Goal: Task Accomplishment & Management: Use online tool/utility

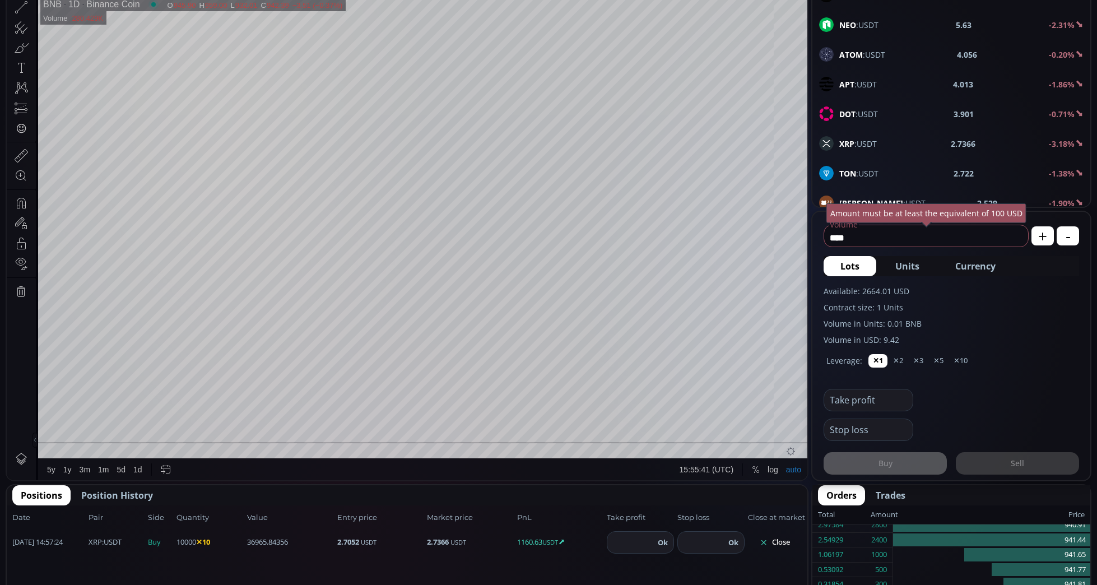
scroll to position [353, 0]
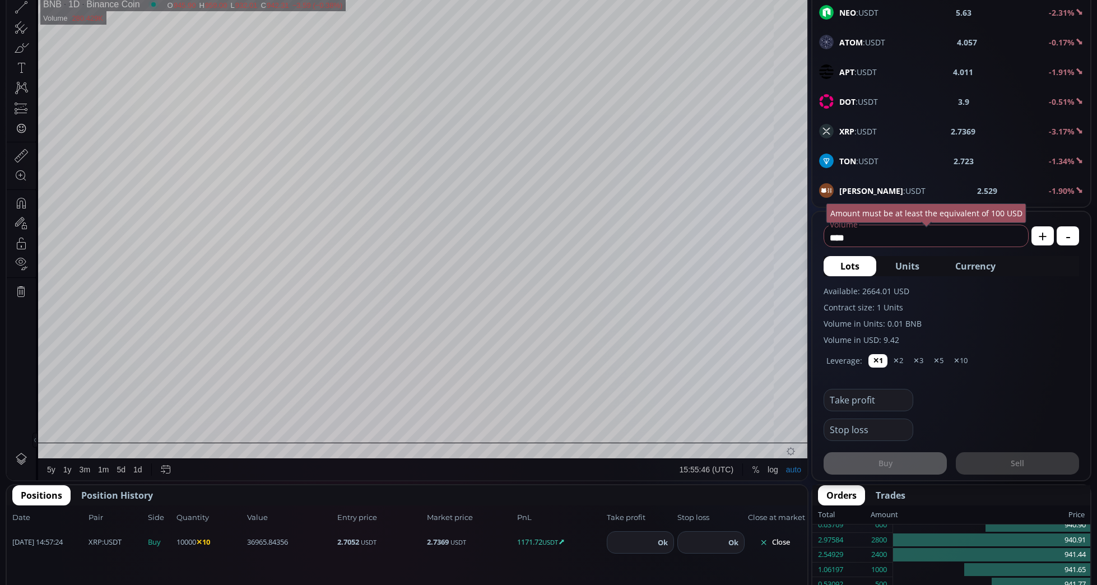
click at [851, 129] on b "XRP" at bounding box center [846, 131] width 15 height 11
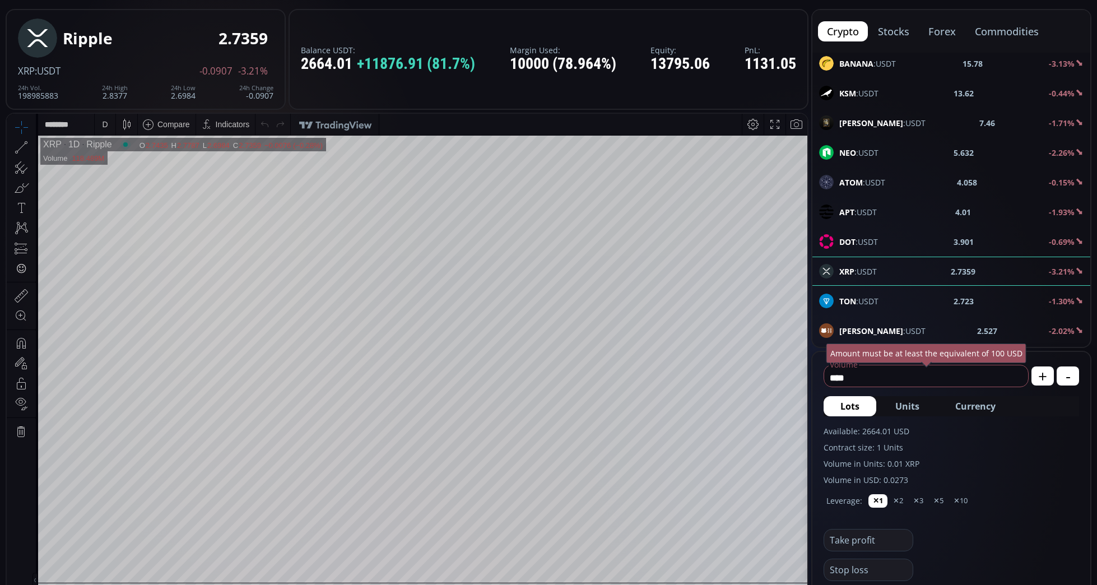
scroll to position [62, 0]
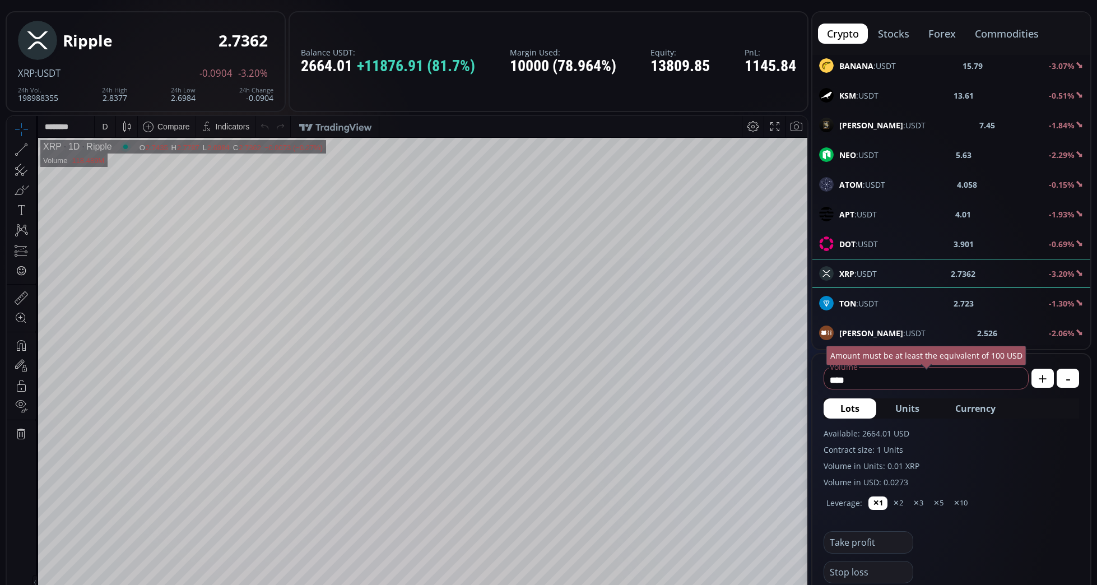
click at [106, 129] on div "D" at bounding box center [105, 126] width 6 height 9
click at [126, 203] on div "15 minutes" at bounding box center [120, 203] width 38 height 9
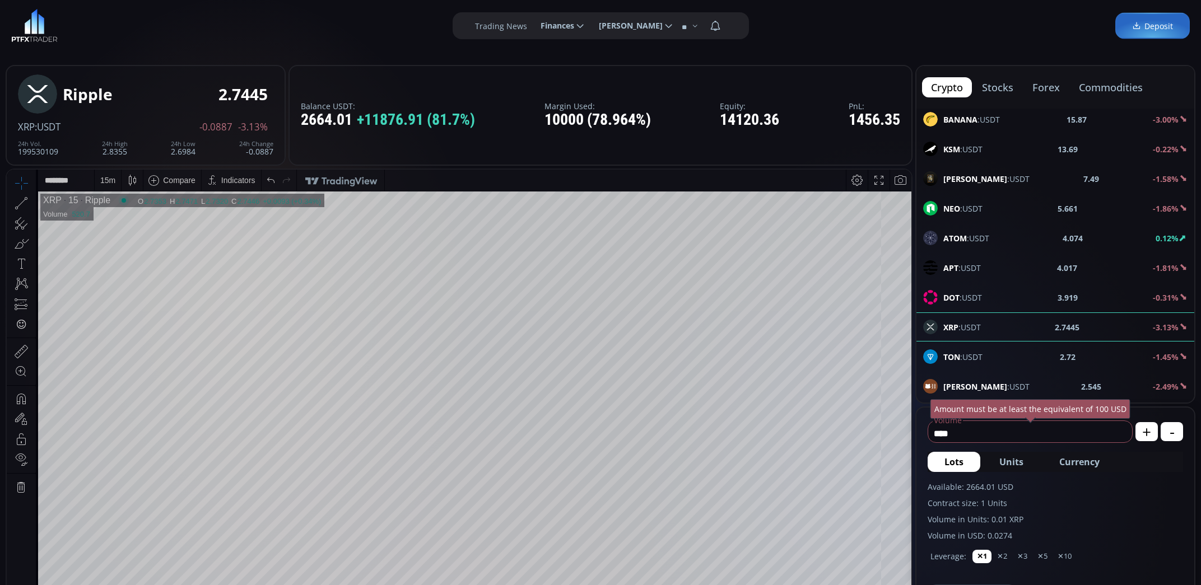
scroll to position [4, 0]
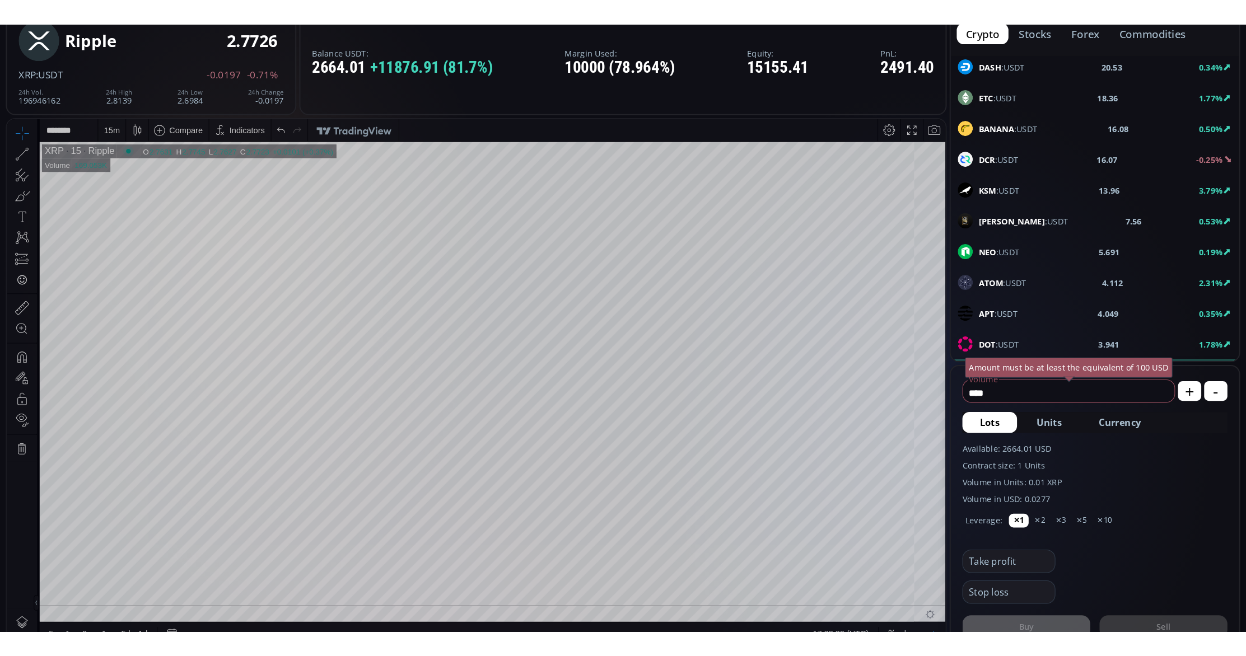
scroll to position [76, 0]
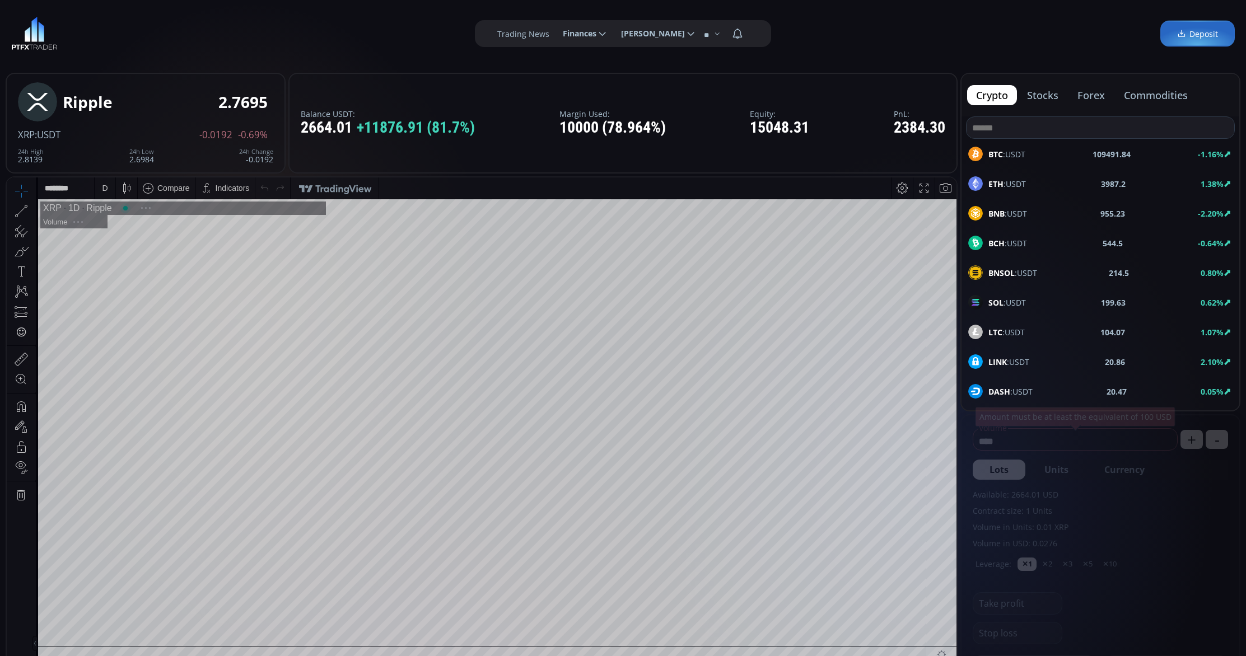
scroll to position [155, 0]
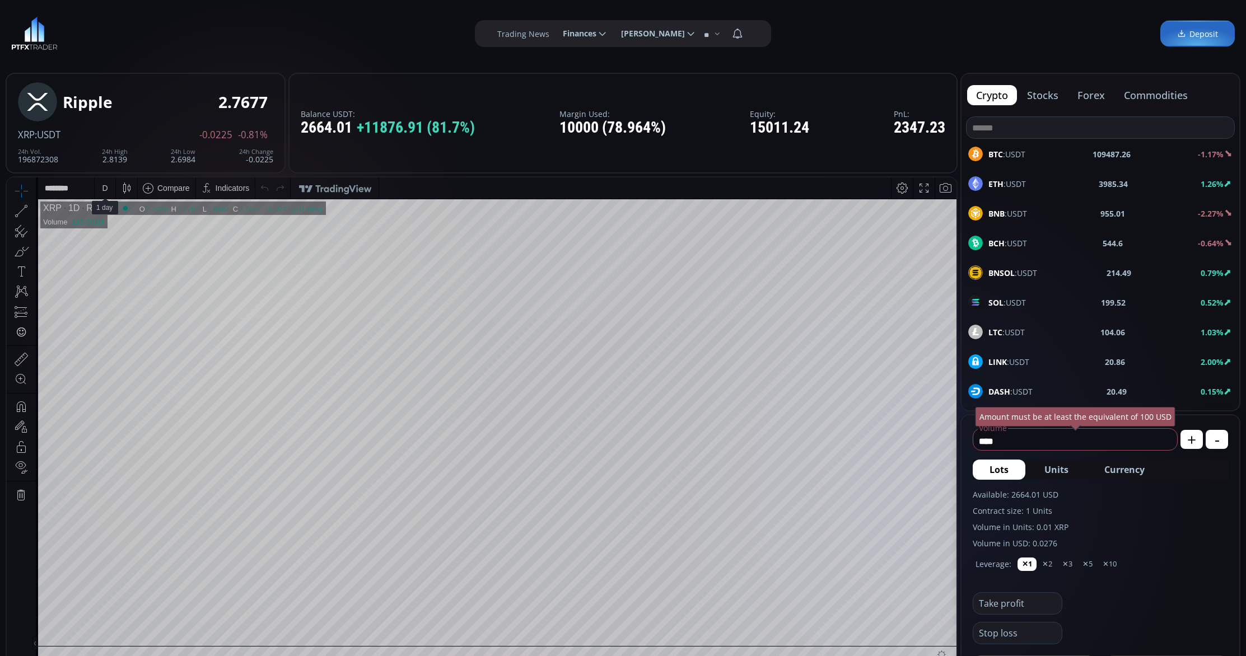
click at [103, 189] on div "D" at bounding box center [105, 188] width 6 height 9
click at [108, 188] on div "D" at bounding box center [105, 188] width 10 height 21
click at [111, 322] on div "1 hour" at bounding box center [112, 321] width 22 height 9
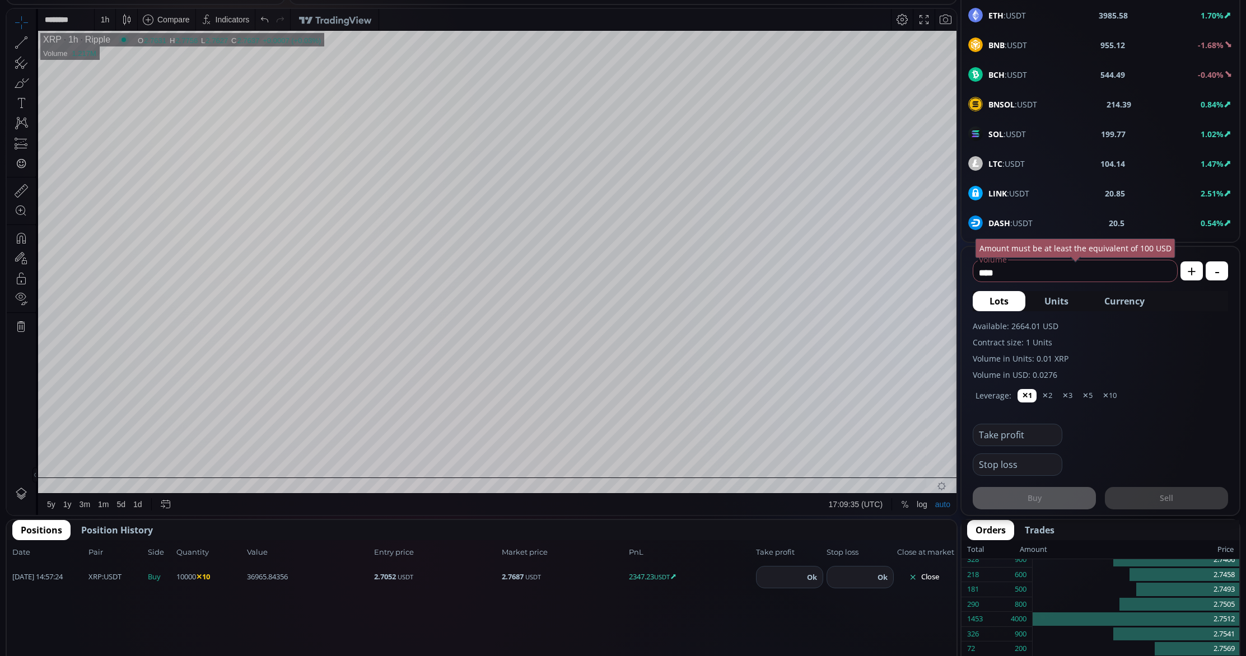
scroll to position [169, 0]
type input "*********"
click at [343, 148] on div at bounding box center [482, 272] width 420 height 280
drag, startPoint x: 692, startPoint y: 136, endPoint x: 658, endPoint y: 136, distance: 34.2
click at [658, 136] on div "*********" at bounding box center [482, 262] width 421 height 302
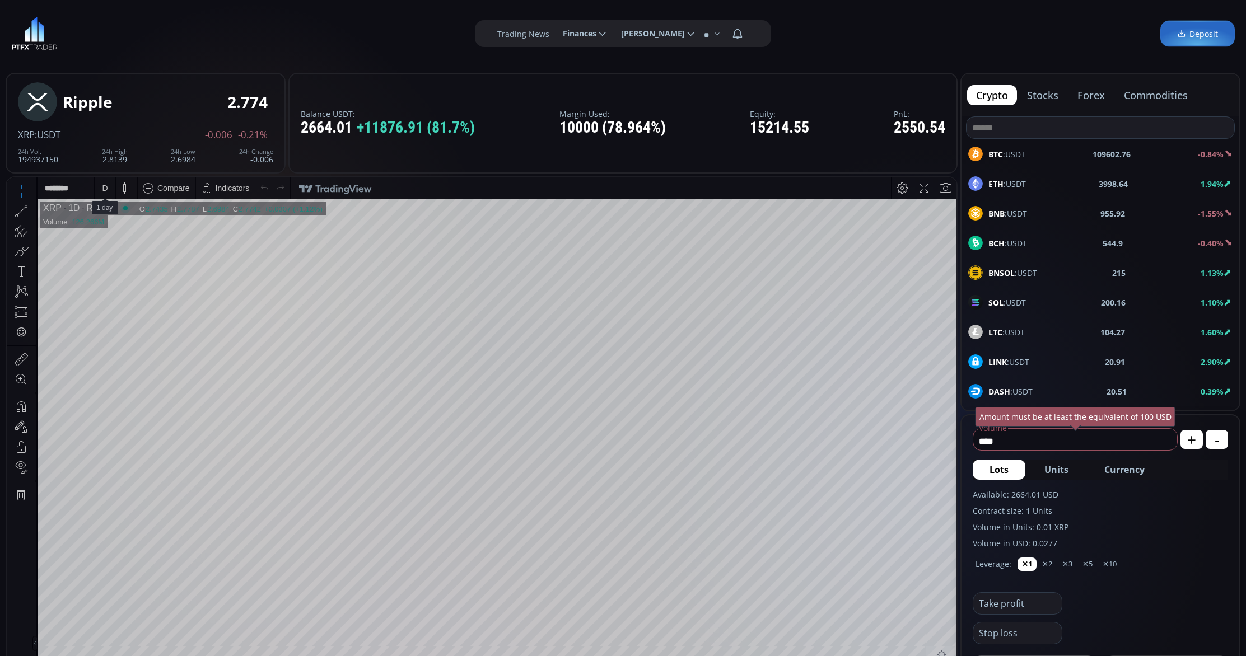
click at [105, 197] on div "D" at bounding box center [105, 188] width 10 height 21
click at [118, 246] on div "5 minutes" at bounding box center [118, 247] width 34 height 9
click at [113, 193] on div "5 m" at bounding box center [106, 188] width 22 height 21
click at [122, 230] on div "1 minute" at bounding box center [116, 229] width 30 height 9
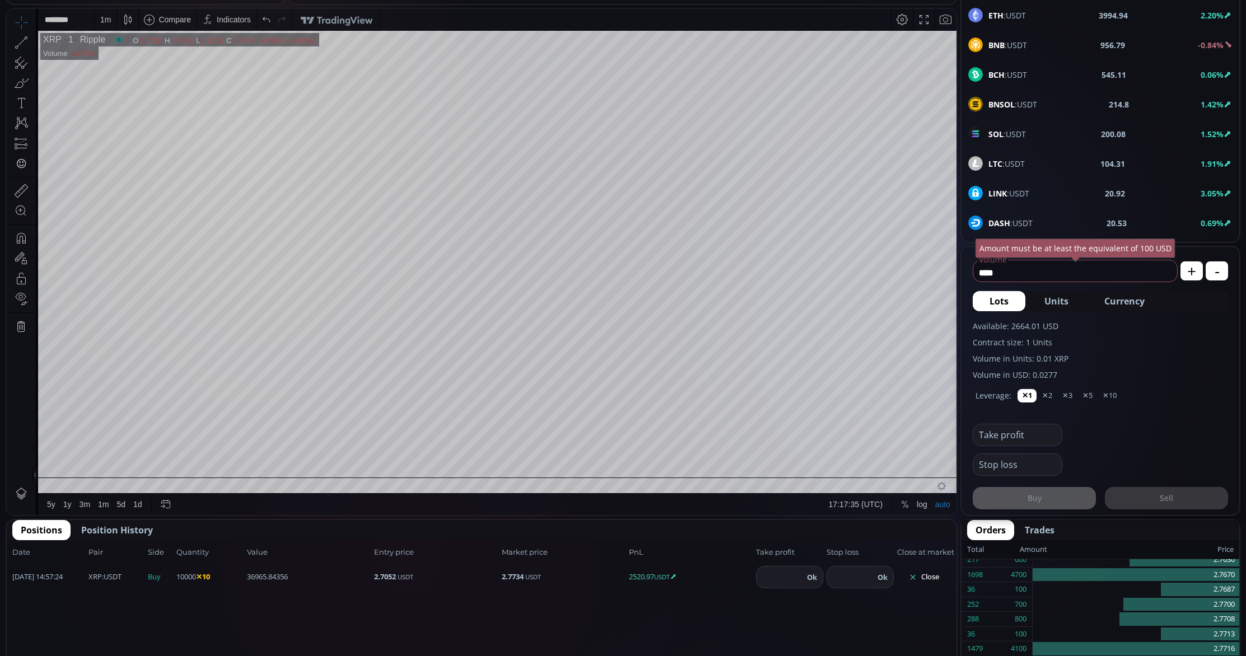
scroll to position [169, 0]
click at [920, 577] on button "Close" at bounding box center [924, 577] width 54 height 18
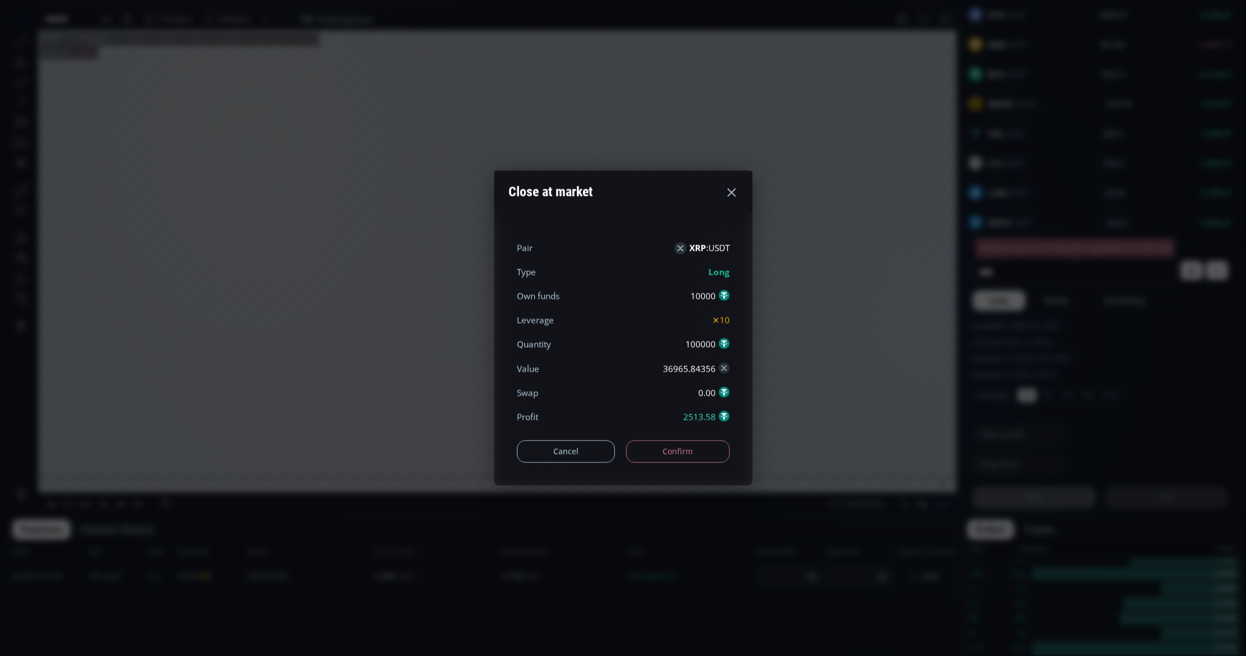
click at [686, 448] on button "Confirm" at bounding box center [678, 451] width 104 height 22
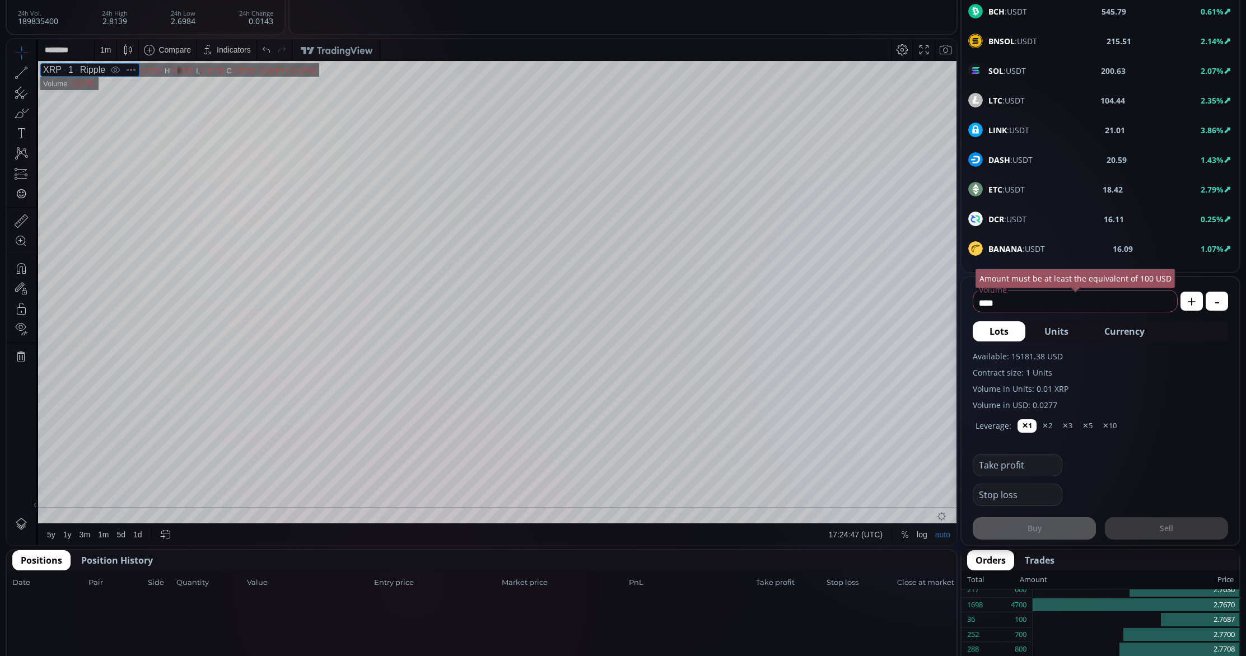
scroll to position [161, 0]
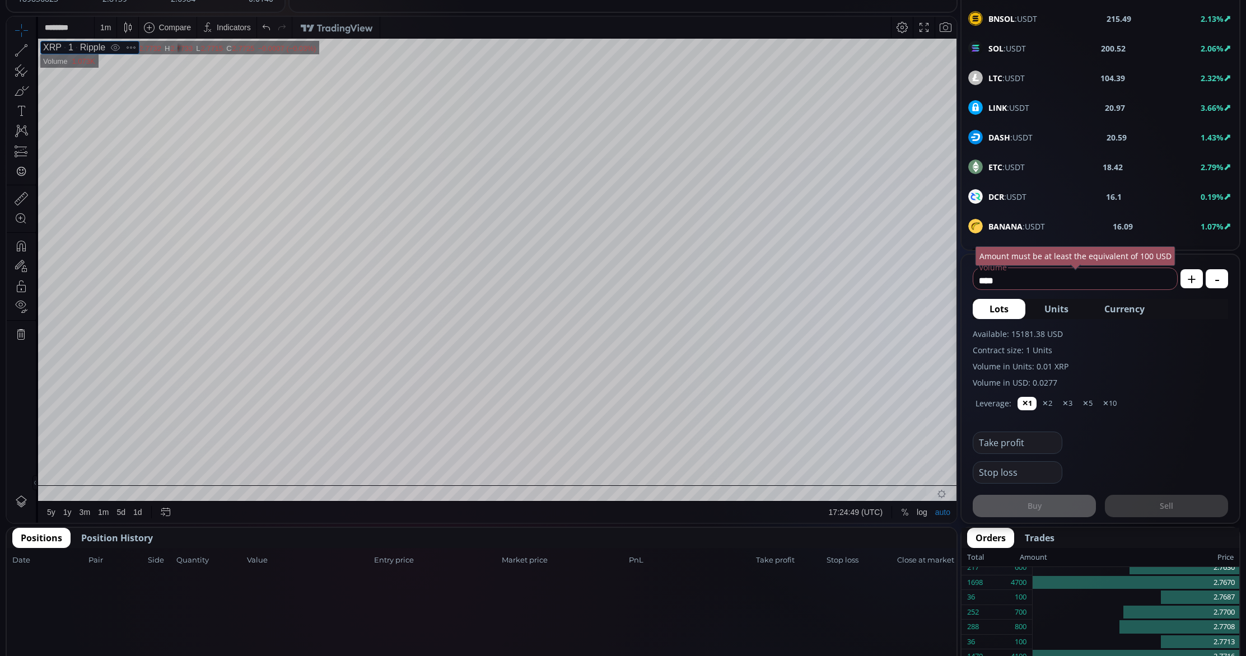
click at [119, 538] on span "Position History" at bounding box center [117, 538] width 72 height 13
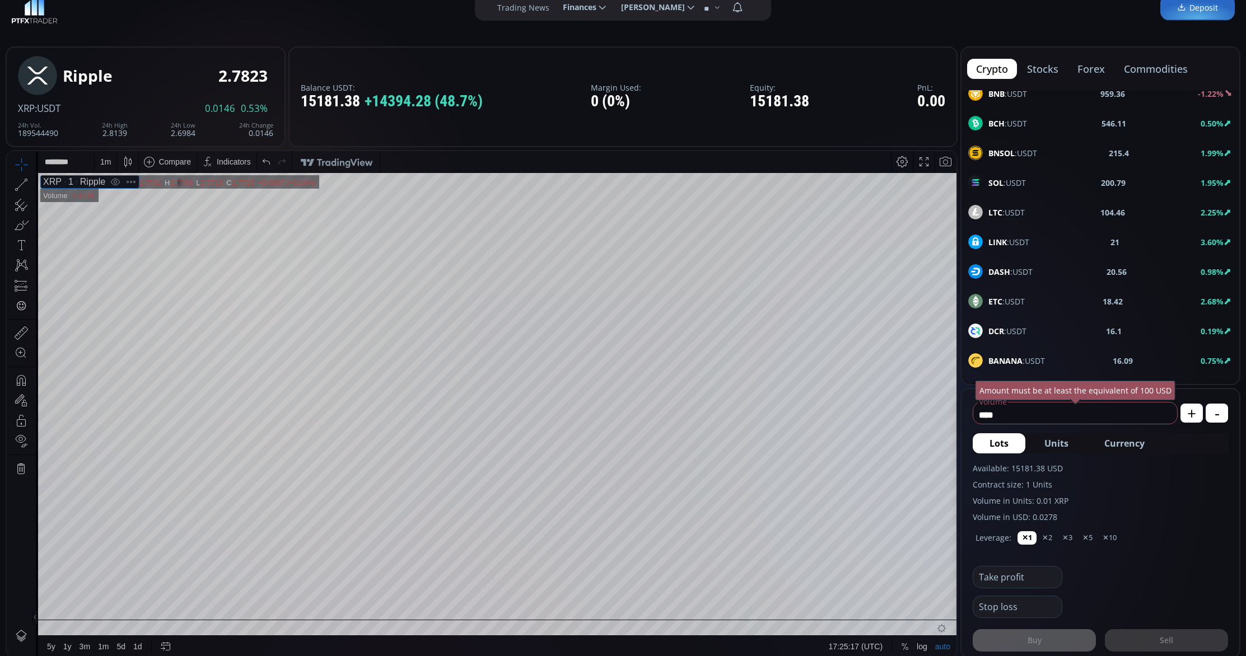
scroll to position [28, 0]
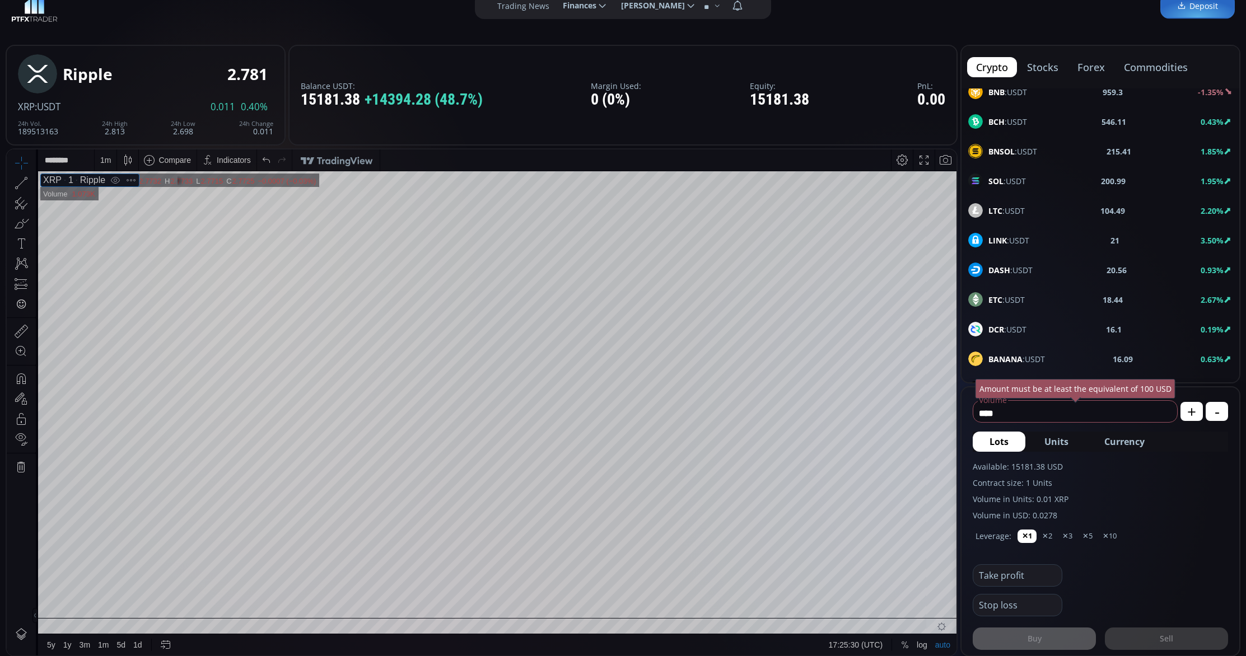
click at [1013, 411] on input "****" at bounding box center [1073, 413] width 198 height 18
drag, startPoint x: 1007, startPoint y: 413, endPoint x: 979, endPoint y: 413, distance: 28.6
click at [979, 413] on input "****" at bounding box center [1073, 413] width 198 height 18
click at [1117, 441] on span "Currency" at bounding box center [1125, 441] width 40 height 13
type input "********"
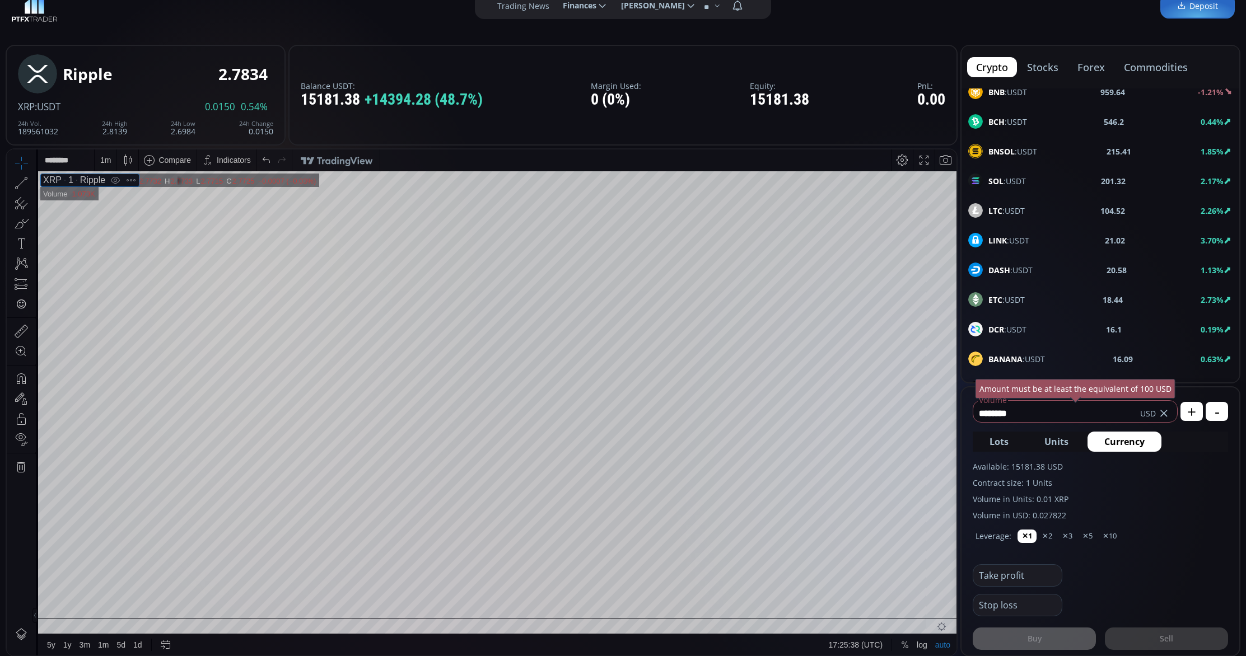
drag, startPoint x: 1024, startPoint y: 413, endPoint x: 967, endPoint y: 416, distance: 57.8
click at [967, 416] on form "******** Volume USD Amount must be at least the equivalent of 100 USD + - Lots …" at bounding box center [1101, 522] width 278 height 268
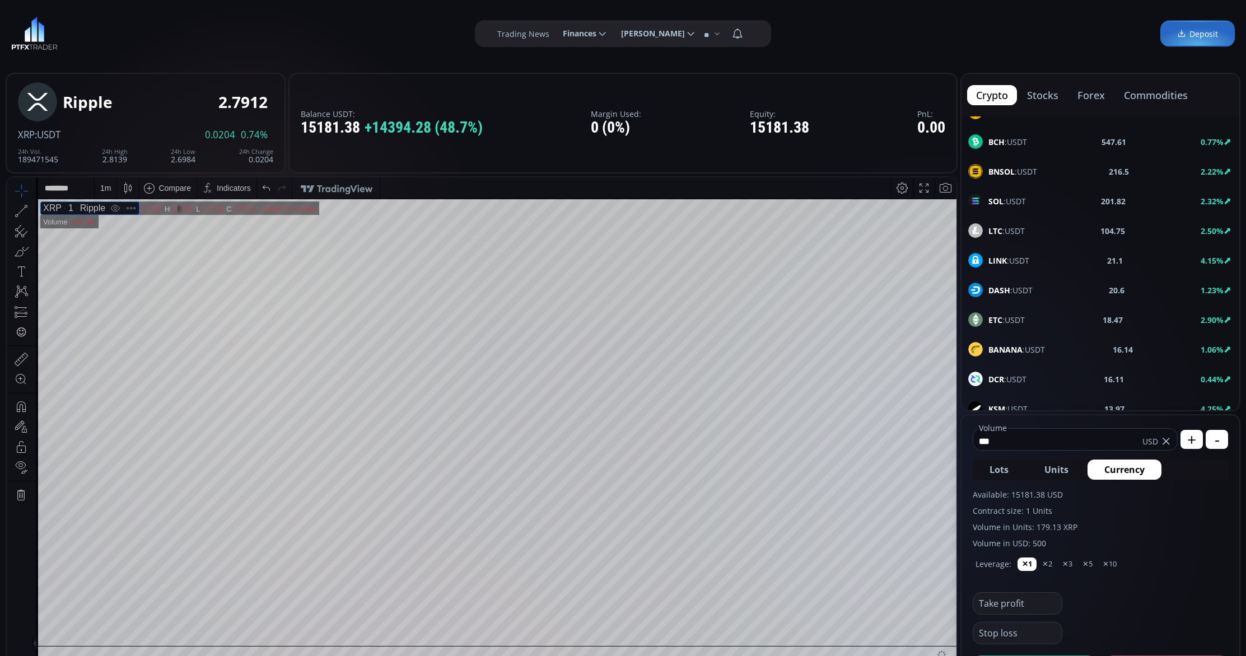
scroll to position [0, 0]
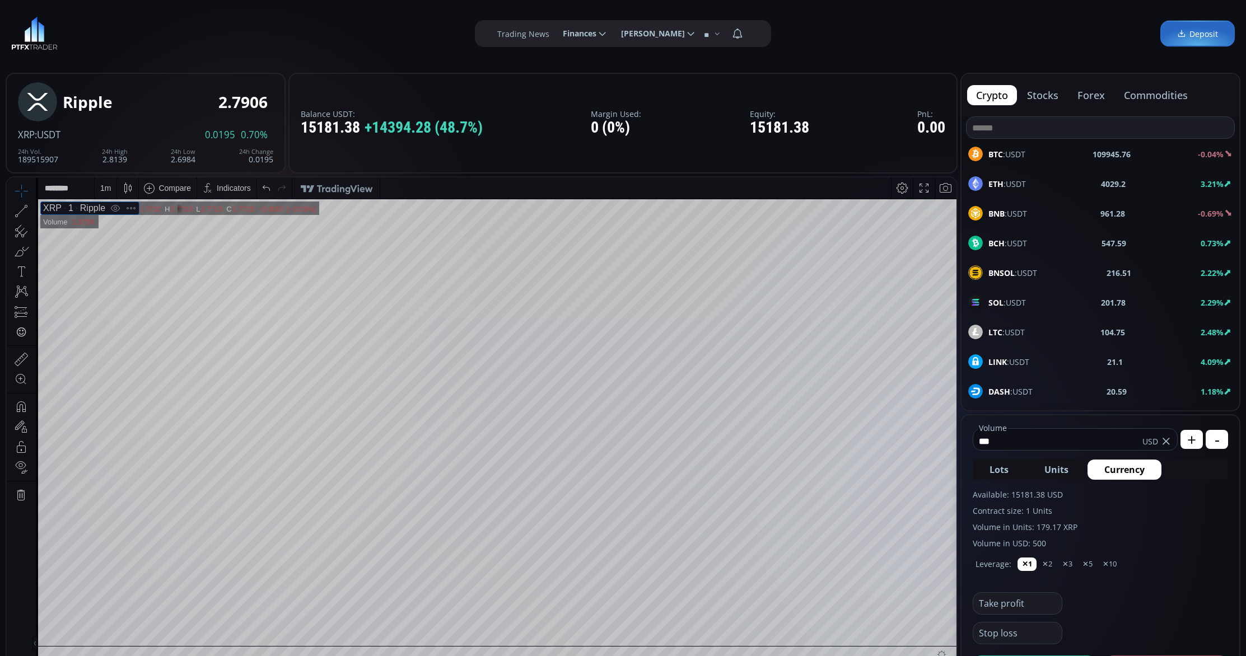
click at [1019, 152] on span "BTC :USDT" at bounding box center [1007, 154] width 37 height 12
type input "****"
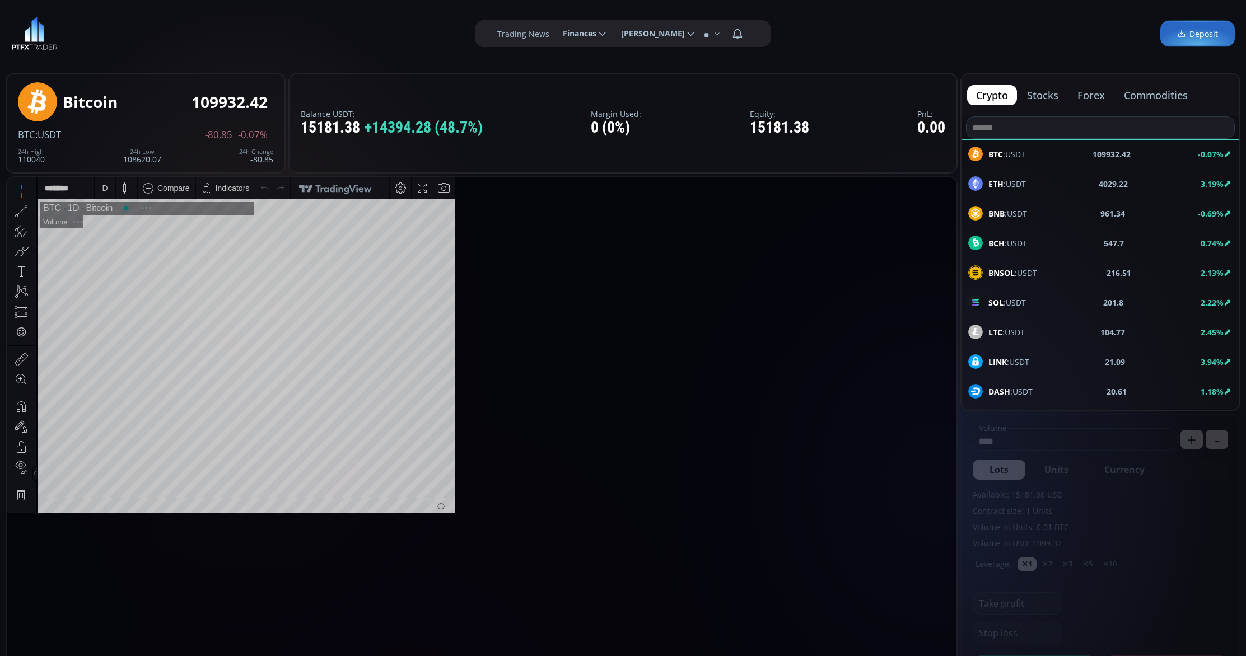
scroll to position [155, 0]
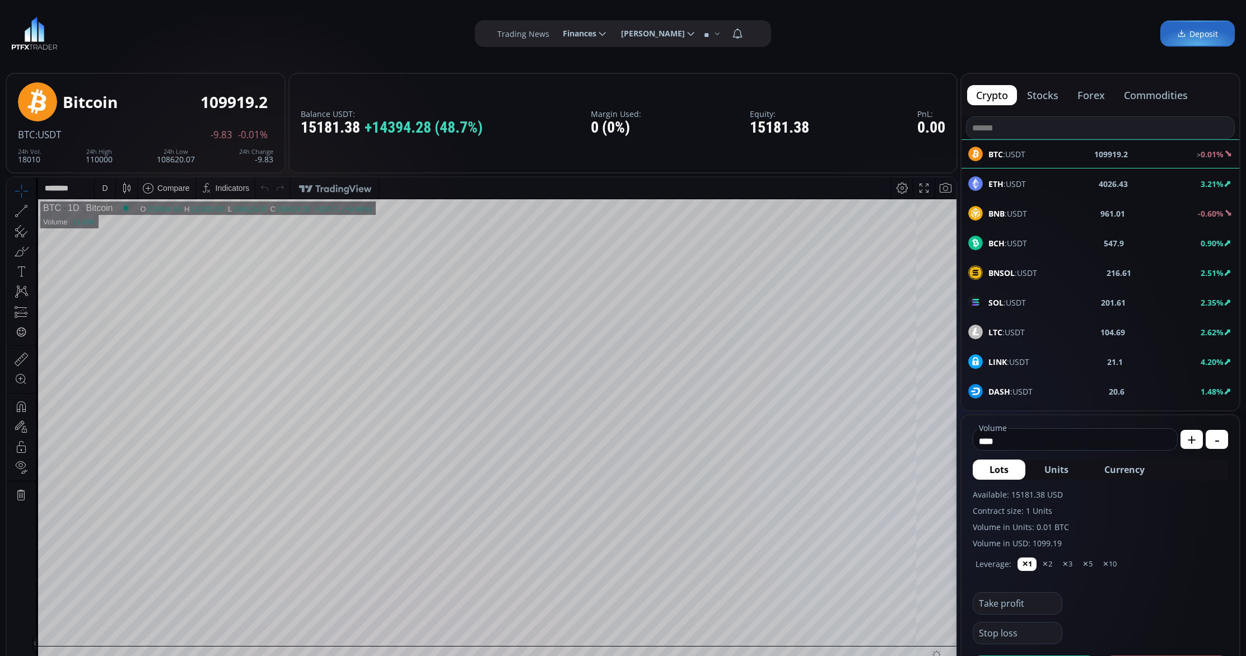
click at [104, 188] on div "D" at bounding box center [105, 188] width 6 height 9
click at [108, 188] on div "D" at bounding box center [105, 188] width 10 height 21
click at [119, 281] on div "30 minutes" at bounding box center [120, 282] width 38 height 9
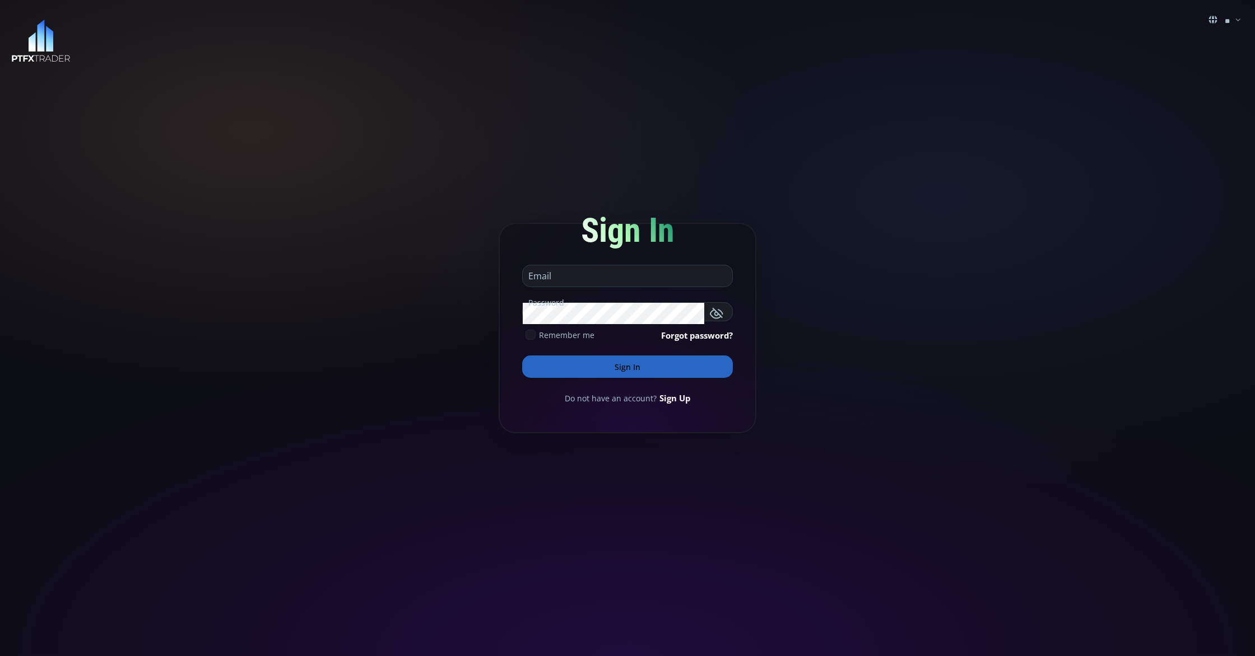
type input "**********"
click at [635, 367] on button "Sign In" at bounding box center [627, 367] width 211 height 22
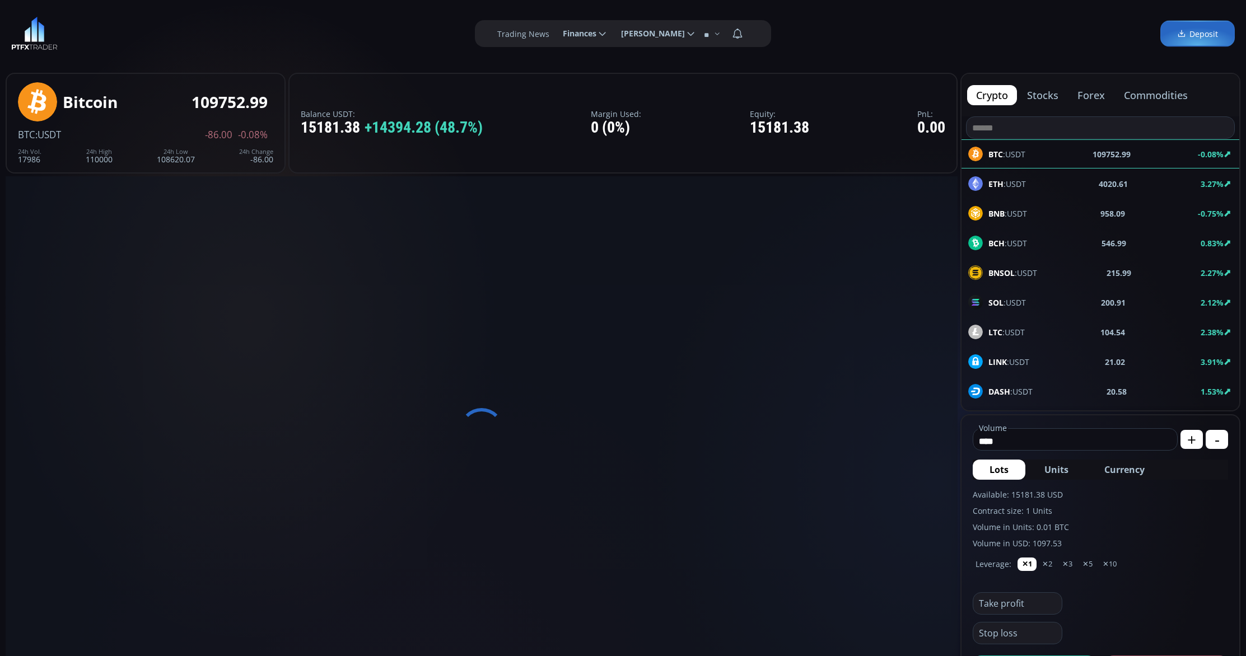
scroll to position [155, 0]
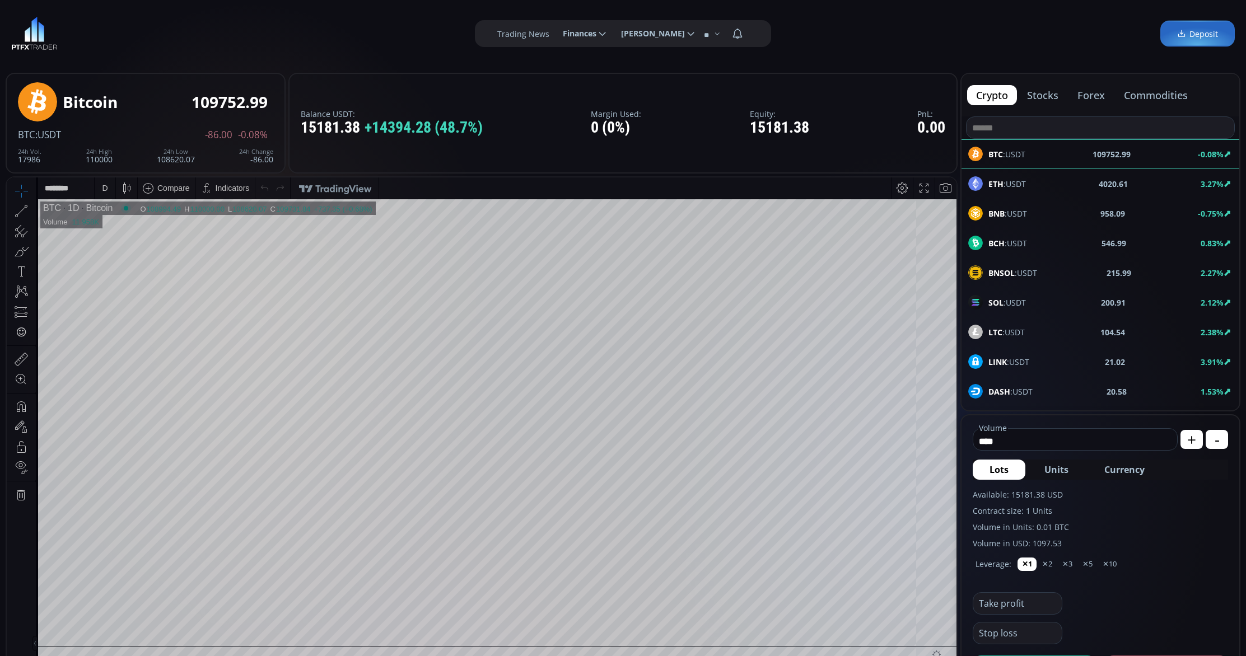
click at [113, 196] on div "D" at bounding box center [105, 188] width 21 height 21
click at [138, 283] on div "30 minutes" at bounding box center [120, 282] width 38 height 9
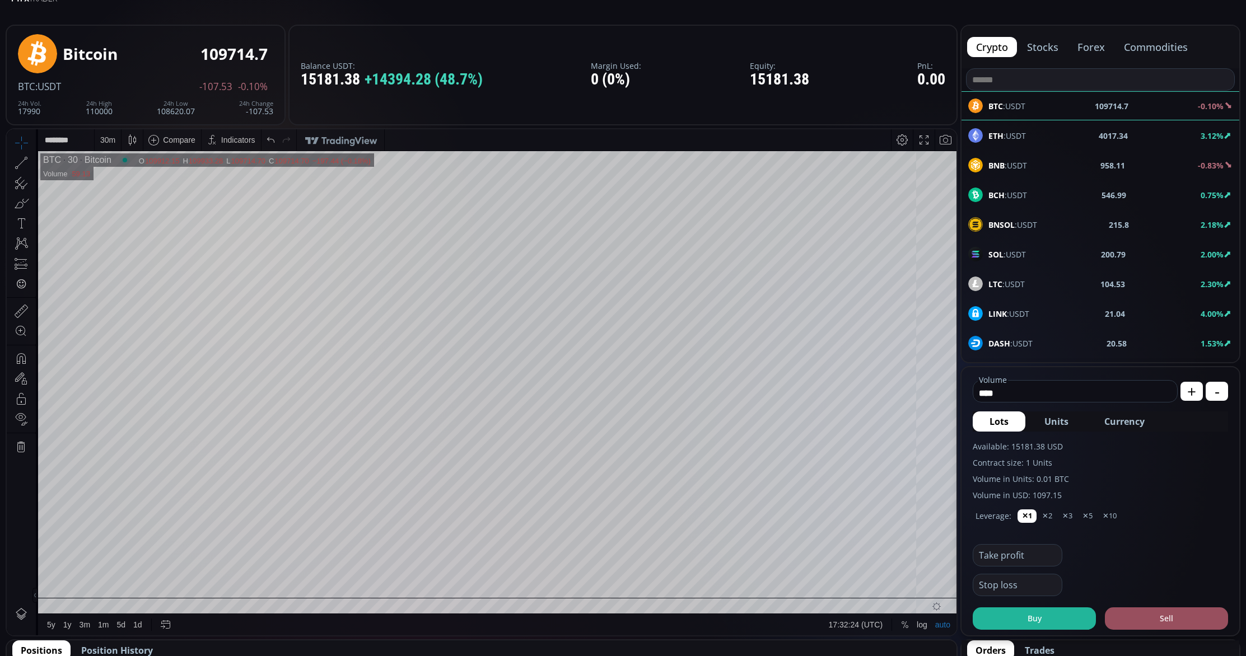
scroll to position [52, 0]
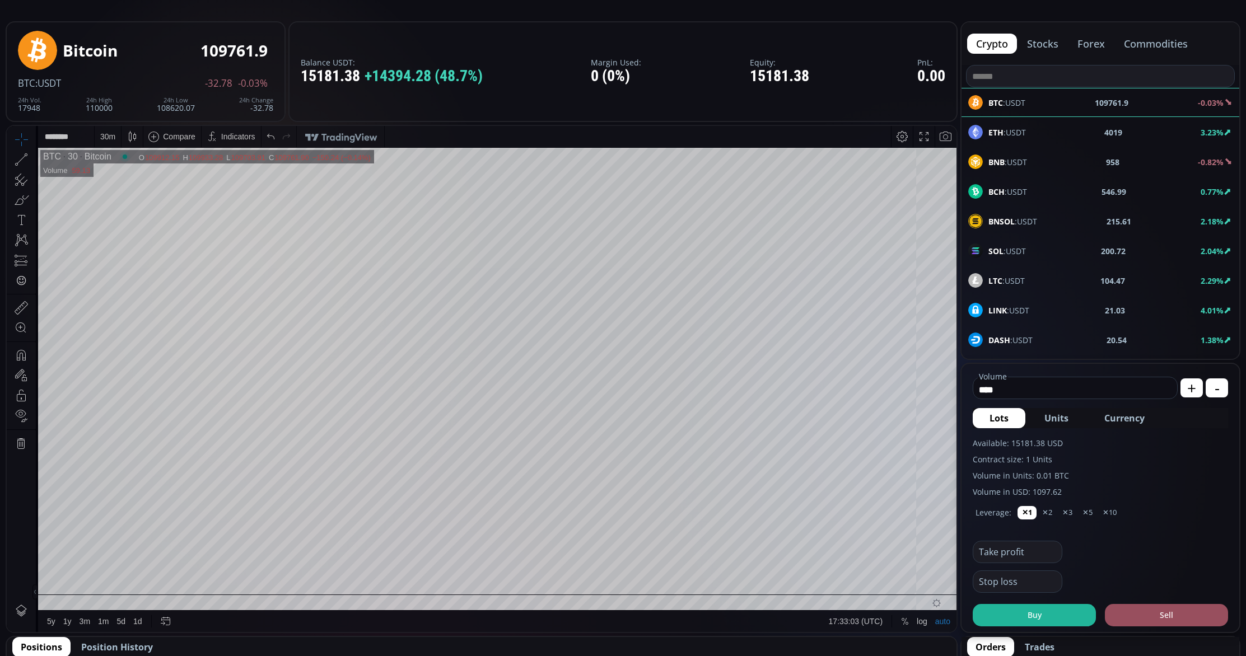
click at [109, 136] on div "30 m" at bounding box center [107, 136] width 15 height 9
click at [122, 213] on div "15 minutes" at bounding box center [120, 213] width 38 height 9
click at [111, 136] on div "15 m" at bounding box center [107, 136] width 15 height 9
click at [115, 195] on div "5 minutes" at bounding box center [118, 195] width 34 height 9
click at [109, 133] on div "5 m" at bounding box center [105, 136] width 11 height 9
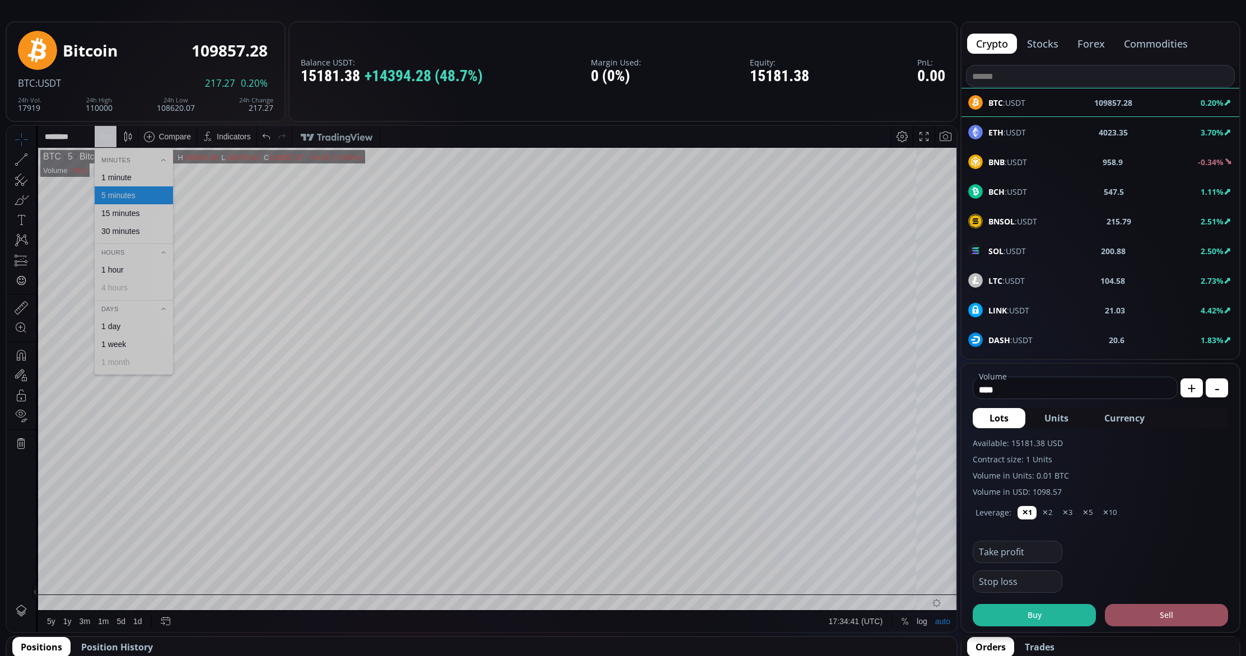
click at [119, 178] on div "1 minute" at bounding box center [116, 177] width 30 height 9
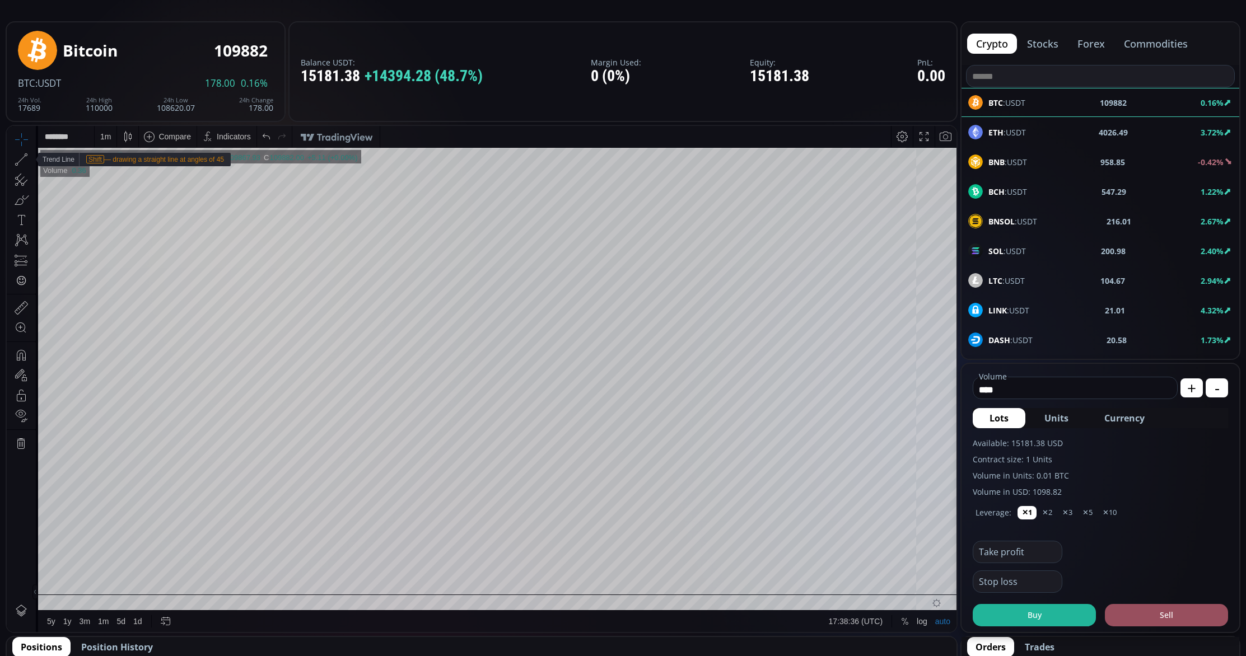
click at [18, 162] on icon at bounding box center [21, 160] width 8 height 8
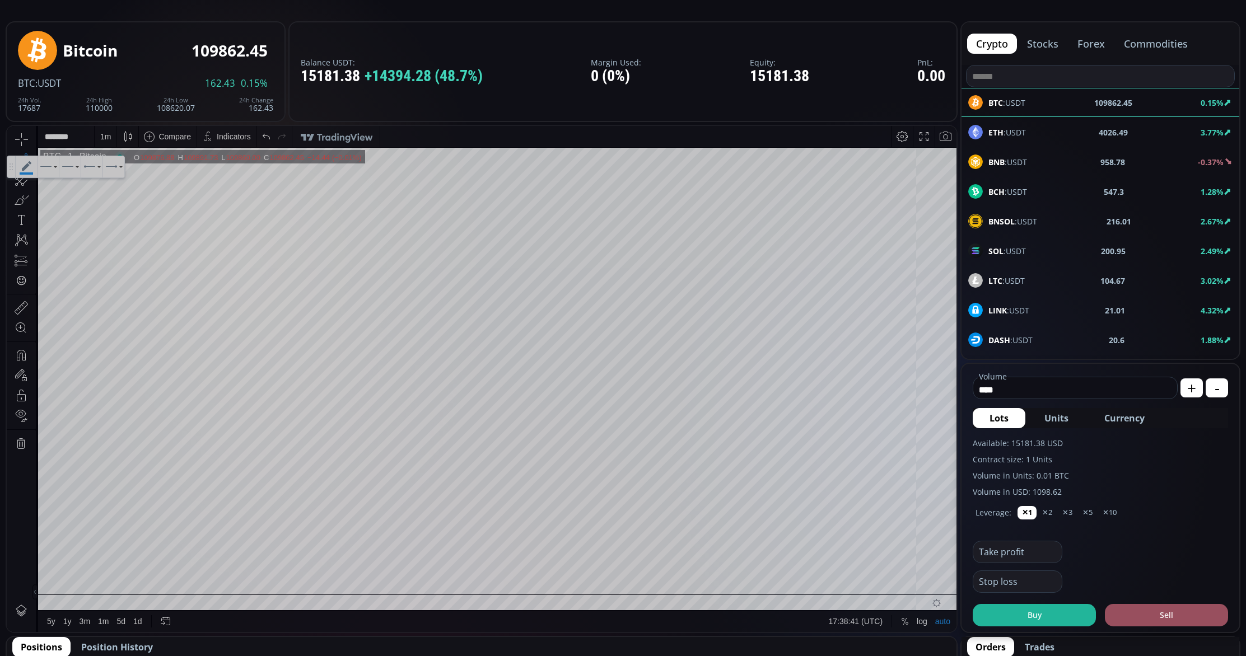
drag, startPoint x: 26, startPoint y: 167, endPoint x: 44, endPoint y: 170, distance: 18.1
click at [44, 170] on div "**********" at bounding box center [69, 166] width 109 height 21
click at [97, 197] on body "**********" at bounding box center [482, 379] width 950 height 506
click at [25, 161] on icon at bounding box center [21, 160] width 16 height 16
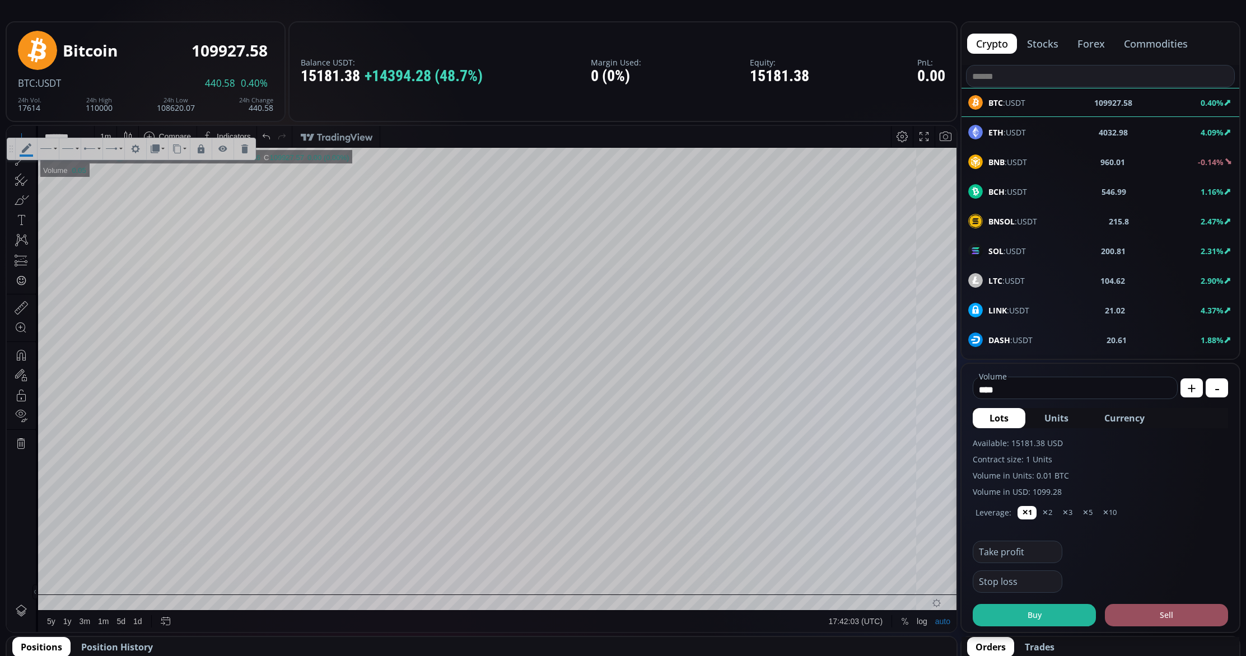
click at [830, 142] on div "Date Range 5y 1y 3m 1m 5d 1d 17:42:03 (UTC) log auto BTC 1 Bitcoin O 109927.56 …" at bounding box center [482, 379] width 950 height 506
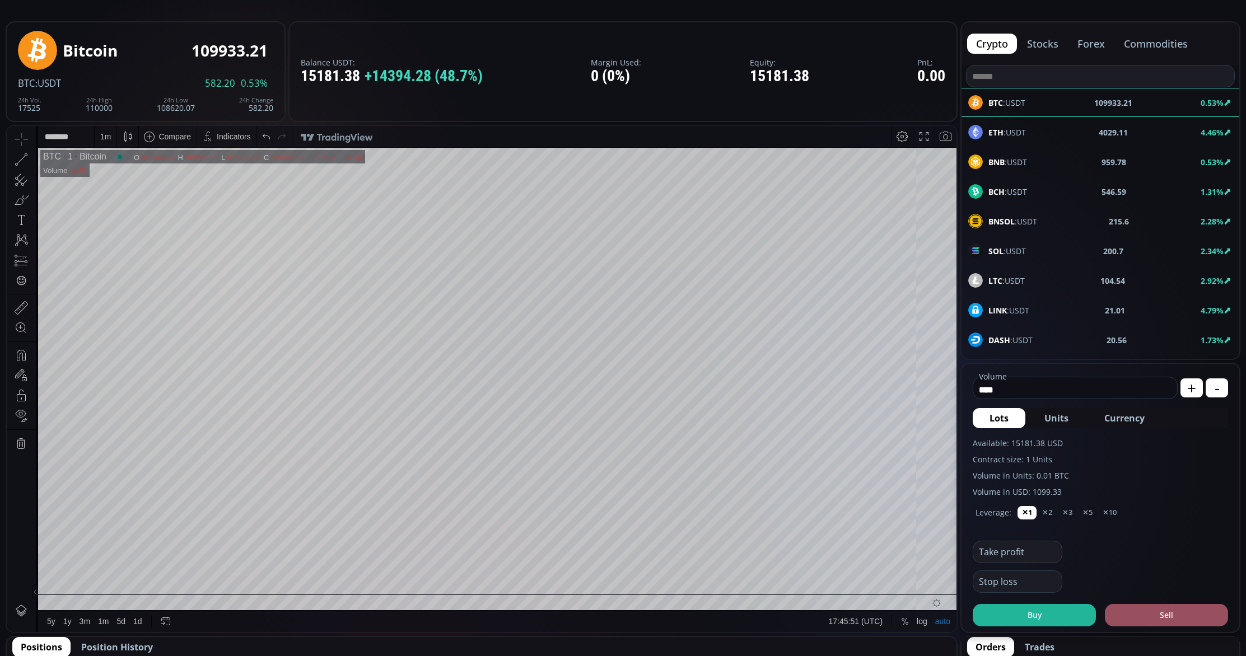
click at [106, 134] on div "1 m" at bounding box center [105, 136] width 11 height 9
click at [114, 198] on div "5 minutes" at bounding box center [118, 195] width 34 height 9
click at [26, 153] on icon at bounding box center [21, 160] width 16 height 16
click at [27, 145] on icon at bounding box center [26, 148] width 21 height 21
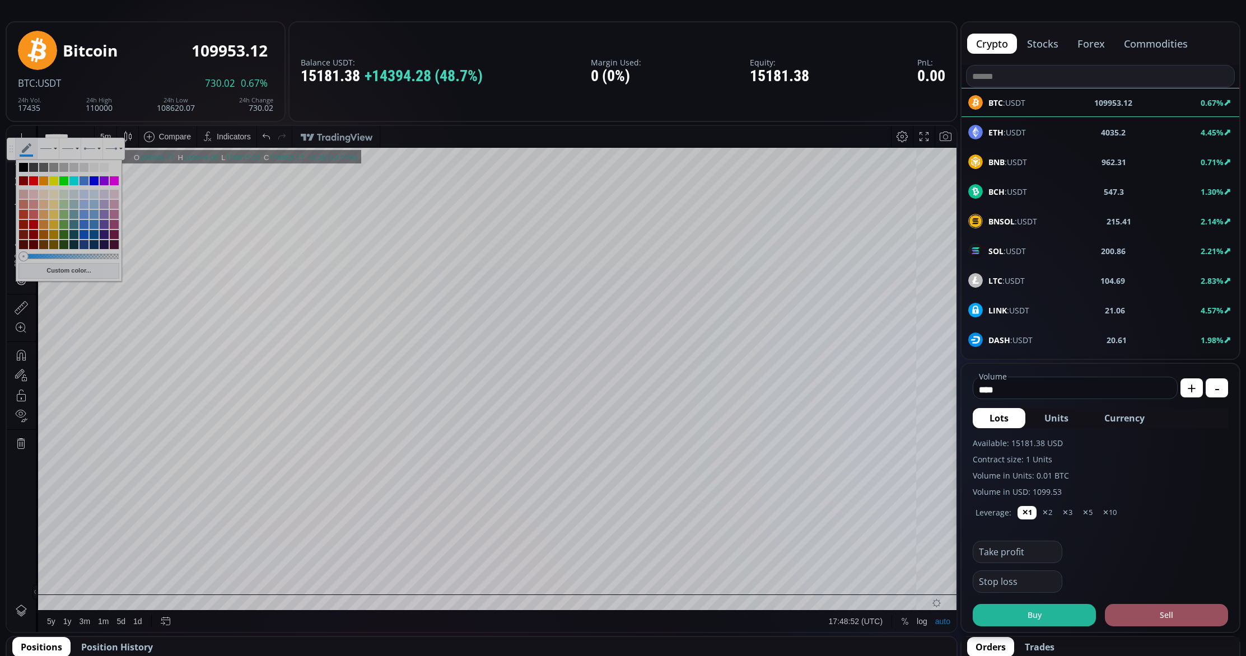
click at [34, 178] on div at bounding box center [33, 180] width 9 height 9
type input "**********"
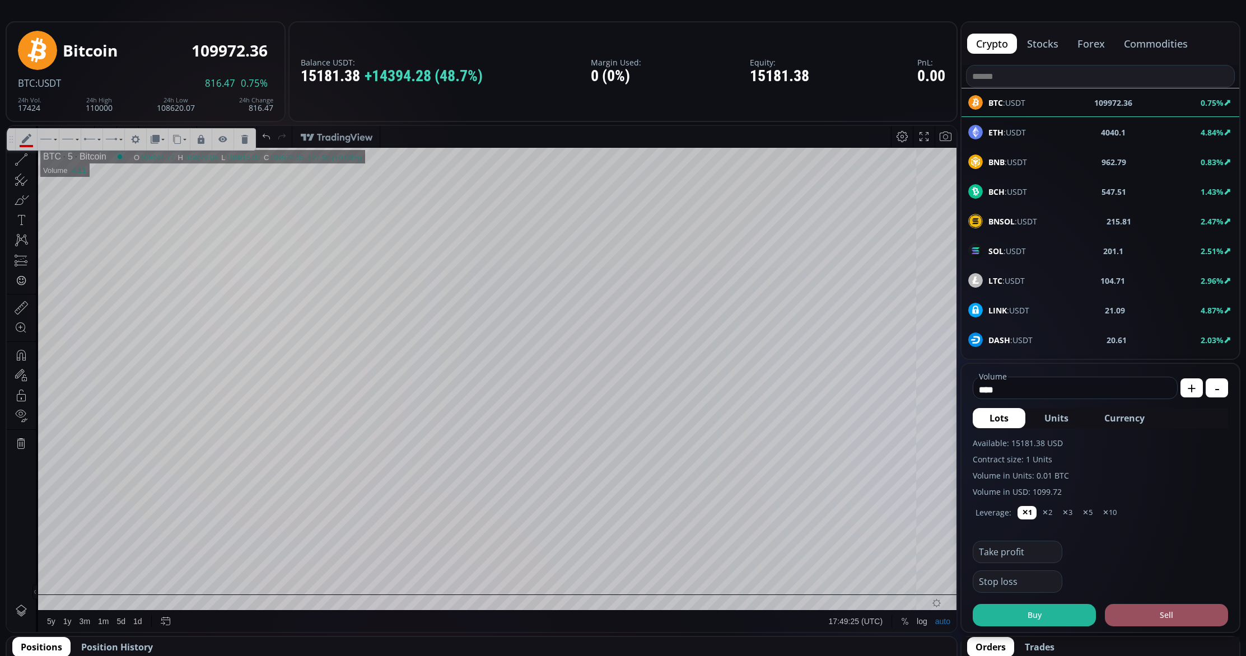
click at [26, 143] on icon at bounding box center [26, 139] width 21 height 21
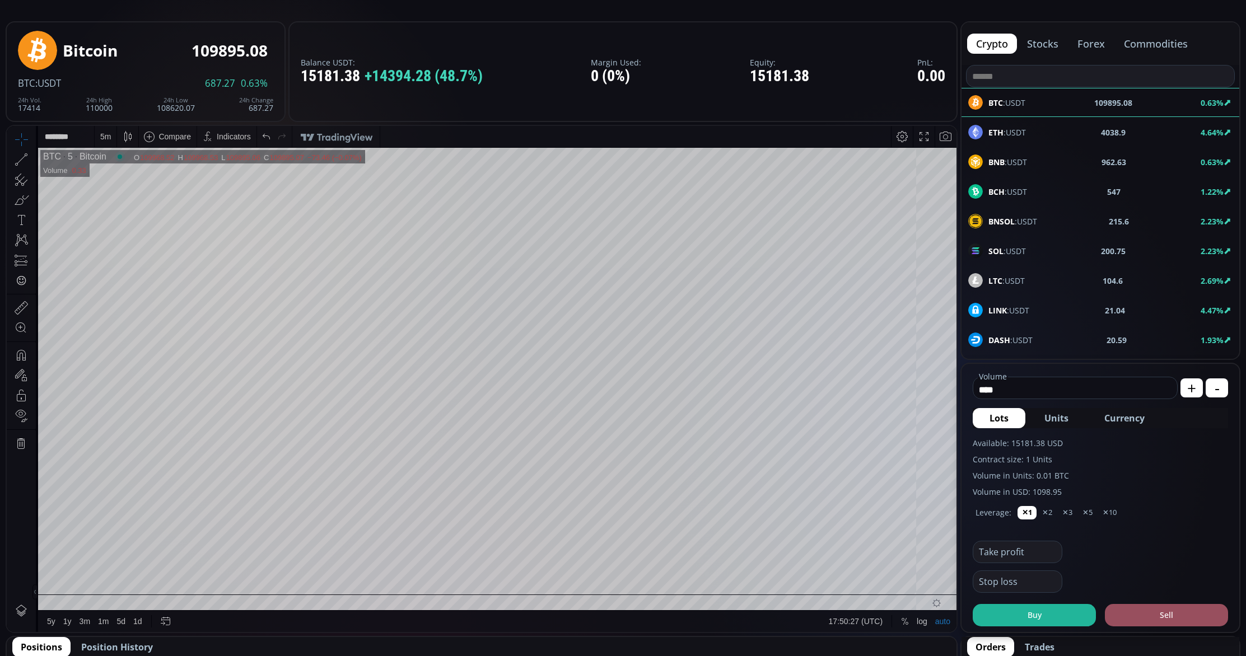
click at [22, 158] on icon at bounding box center [21, 160] width 8 height 8
click at [105, 142] on div "5 m" at bounding box center [105, 136] width 11 height 21
click at [111, 180] on div "1 minute" at bounding box center [116, 177] width 30 height 9
click at [546, 569] on div at bounding box center [546, 569] width 16 height 16
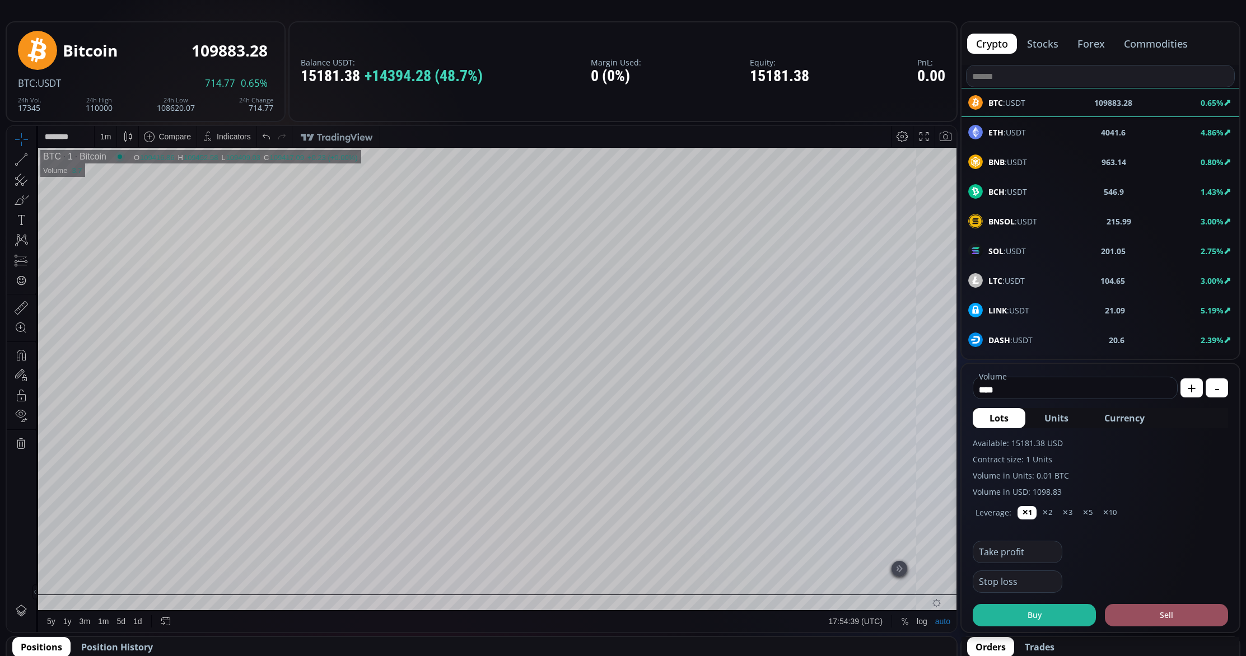
click at [957, 511] on html "Date Range 5y 1y 3m 1m 5d 1d 17:54:39 (UTC) log auto BTC 1 Bitcoin O 109416.86 …" at bounding box center [482, 379] width 950 height 506
